Goal: Find specific page/section: Find specific page/section

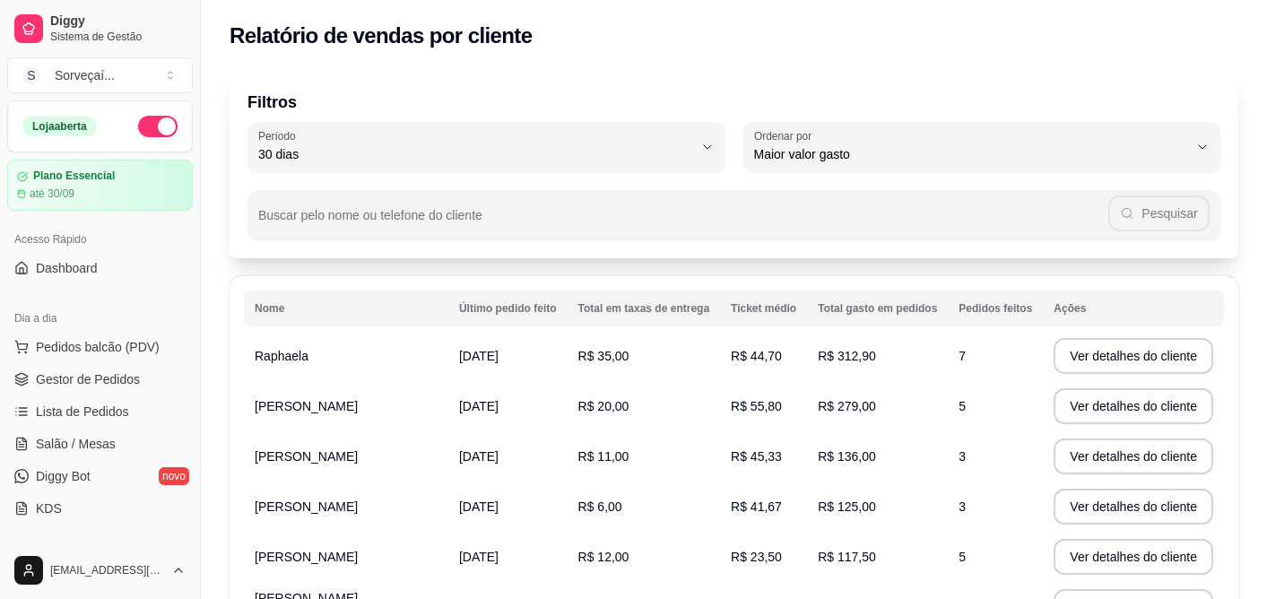
select select "30"
select select "HIGHEST_TOTAL_SPENT_WITH_ORDERS"
drag, startPoint x: 0, startPoint y: 0, endPoint x: 159, endPoint y: 506, distance: 530.1
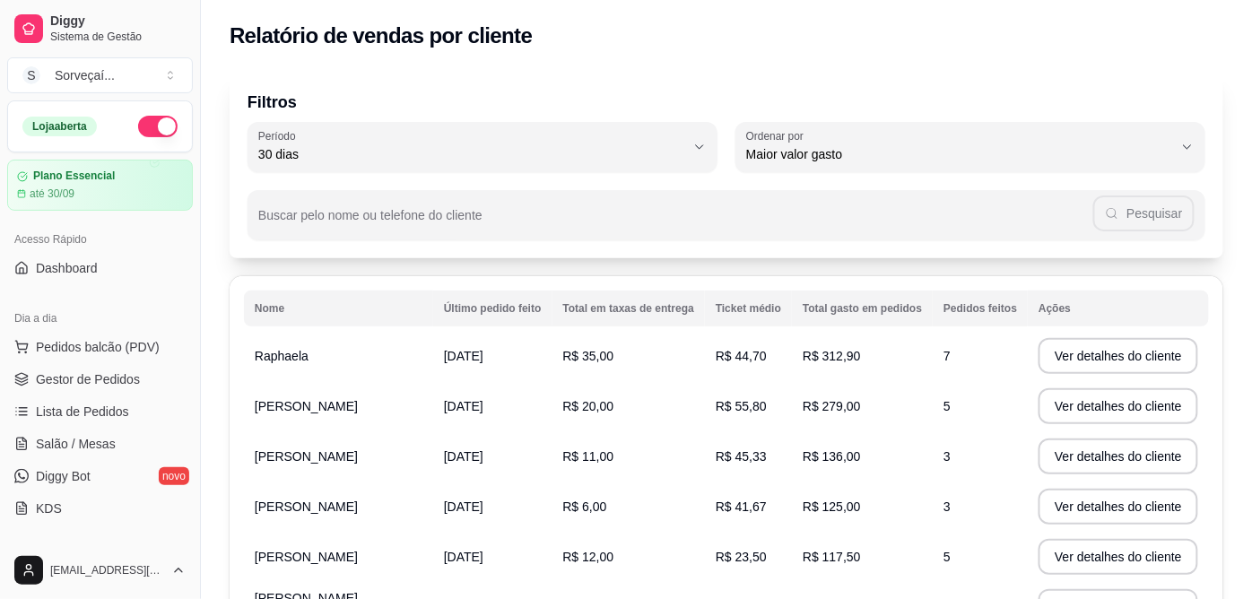
select select "ALL"
select select "0"
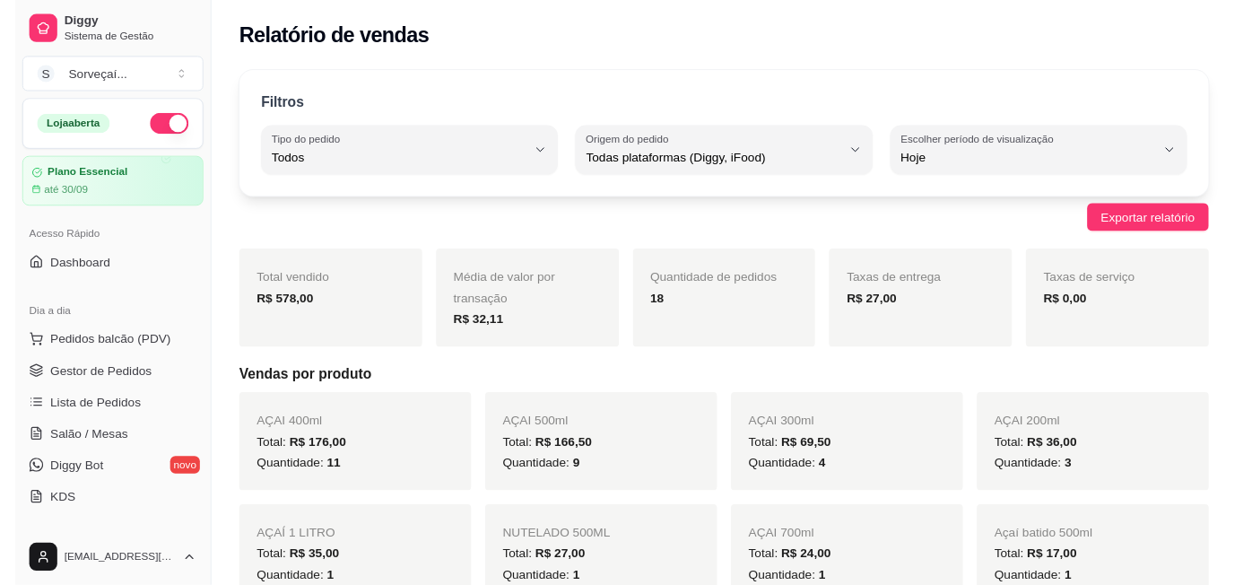
scroll to position [199, 0]
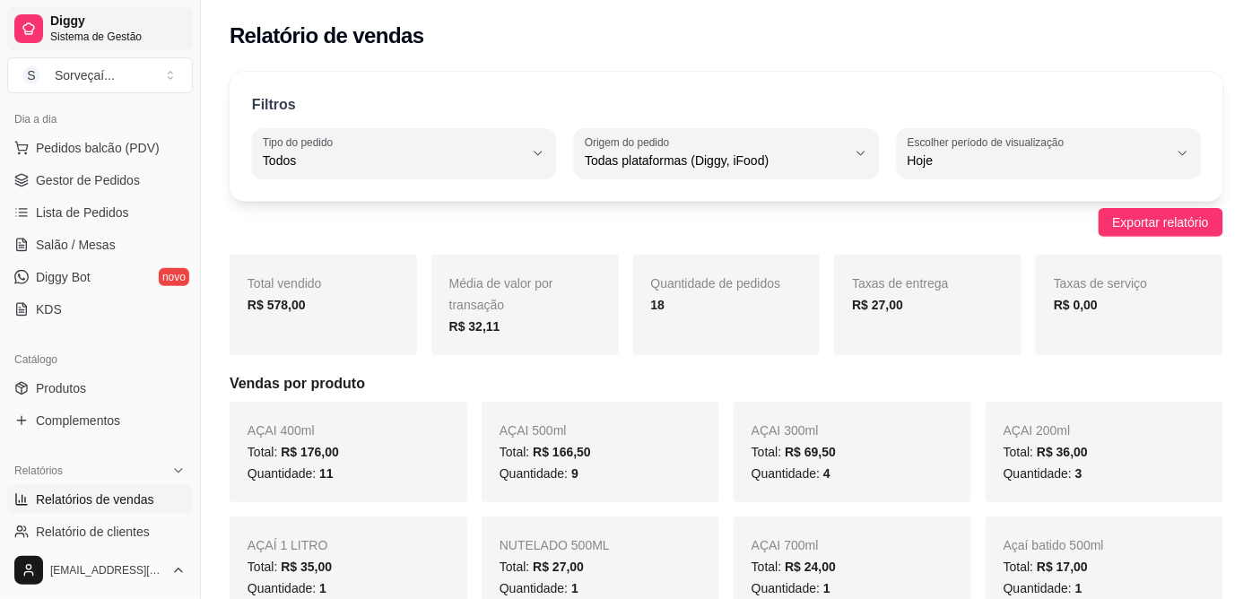
click at [86, 39] on span "Sistema de Gestão" at bounding box center [117, 37] width 135 height 14
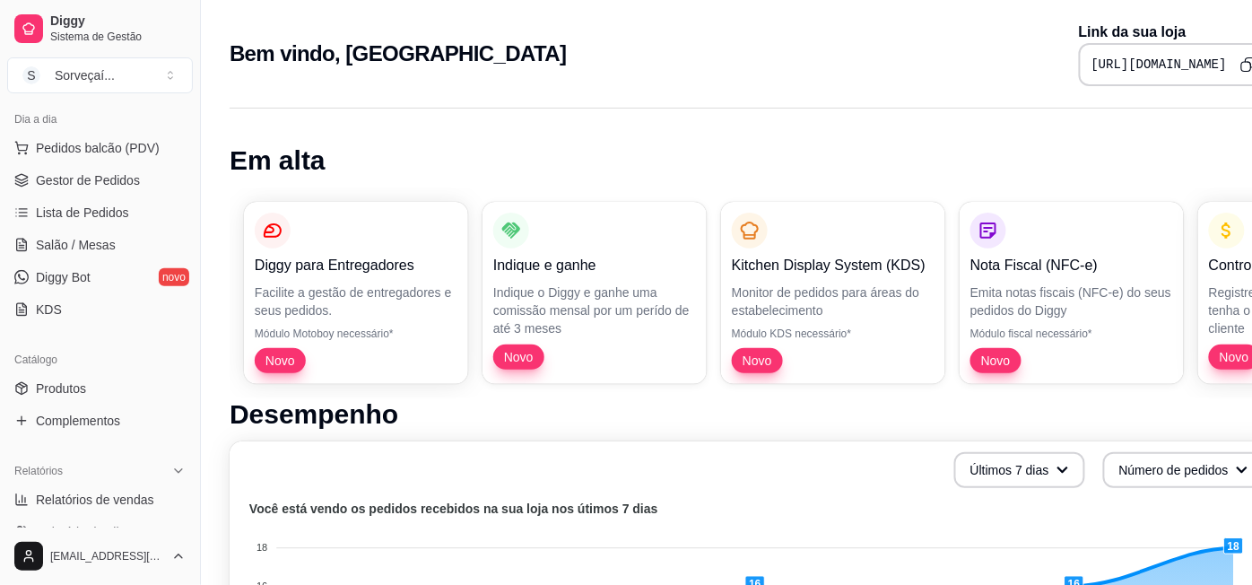
click at [1245, 64] on icon "Copy to clipboard" at bounding box center [1248, 65] width 16 height 16
